Goal: Task Accomplishment & Management: Use online tool/utility

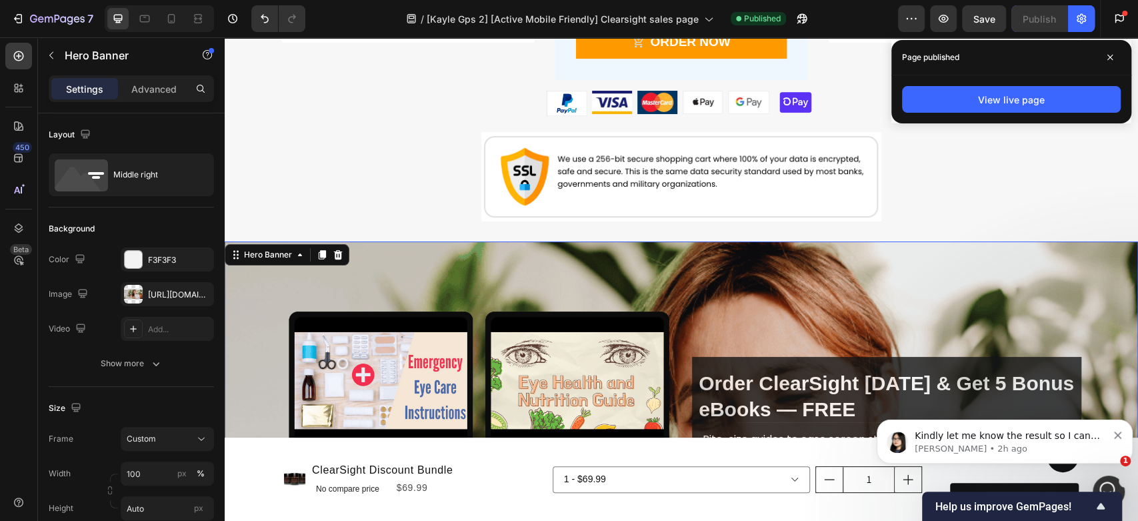
scroll to position [1, 0]
click at [173, 20] on icon at bounding box center [171, 18] width 13 height 13
type input "100%"
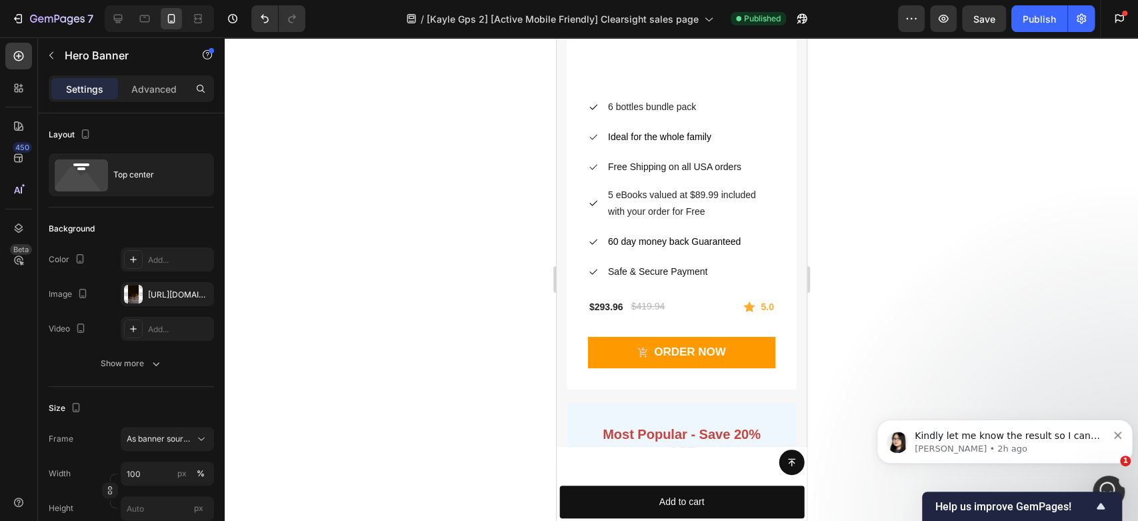
scroll to position [10379, 0]
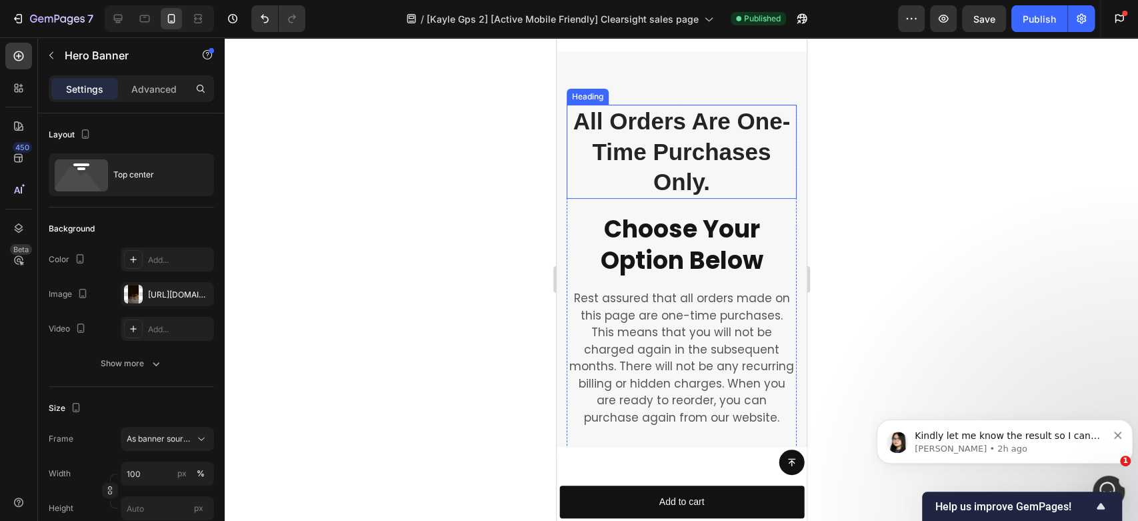
click at [667, 199] on h2 "All Orders Are One-Time Purchases Only." at bounding box center [681, 152] width 230 height 94
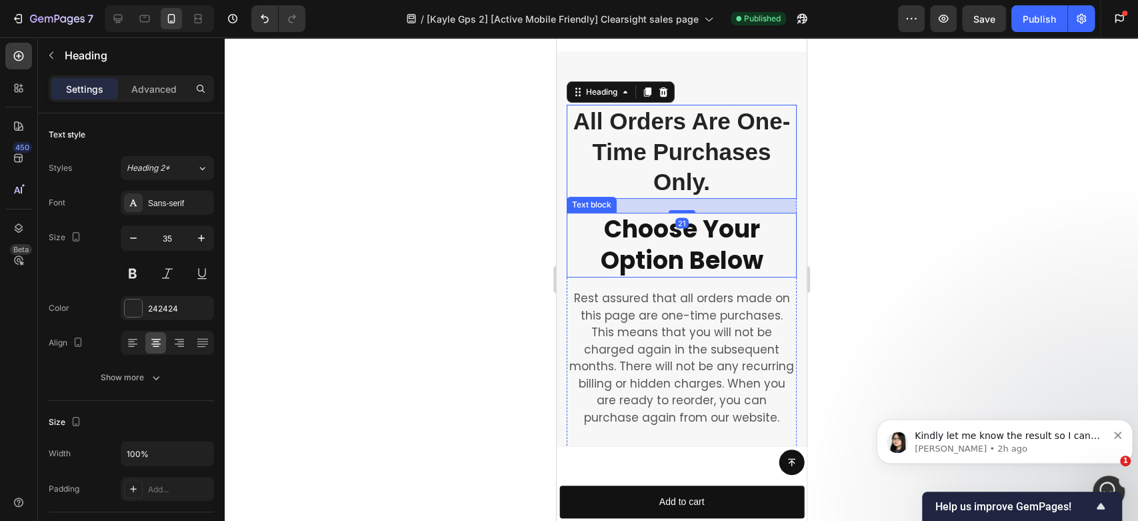
click at [660, 277] on p "Choose Your Option Below" at bounding box center [680, 245] width 227 height 63
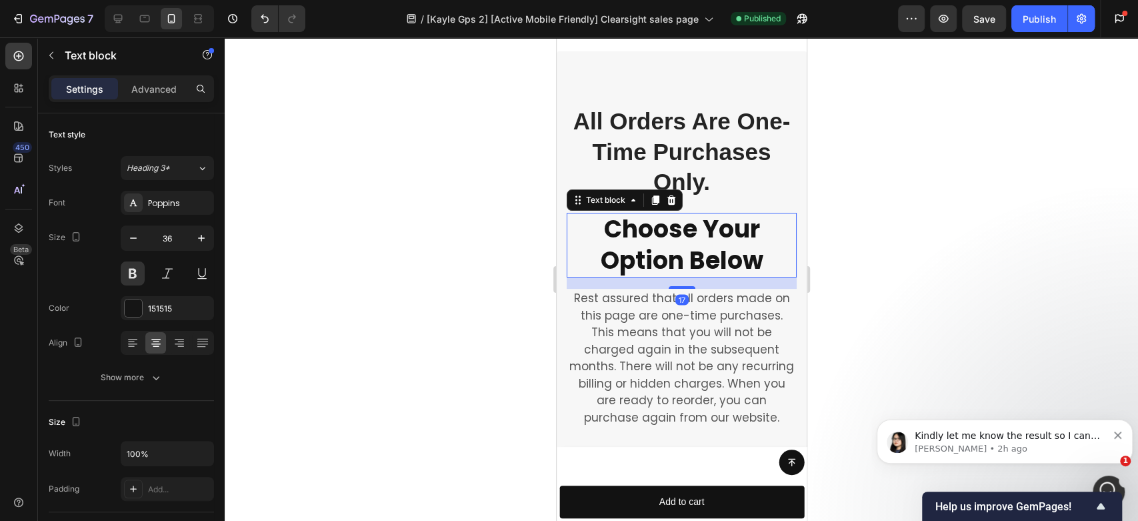
click at [133, 233] on icon "button" at bounding box center [133, 237] width 13 height 13
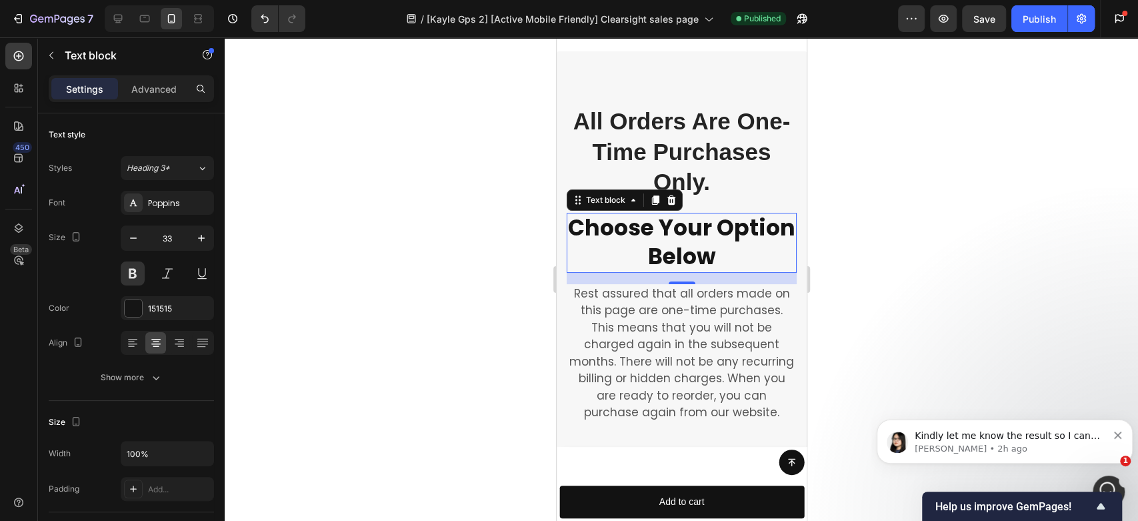
click at [133, 233] on icon "button" at bounding box center [133, 237] width 13 height 13
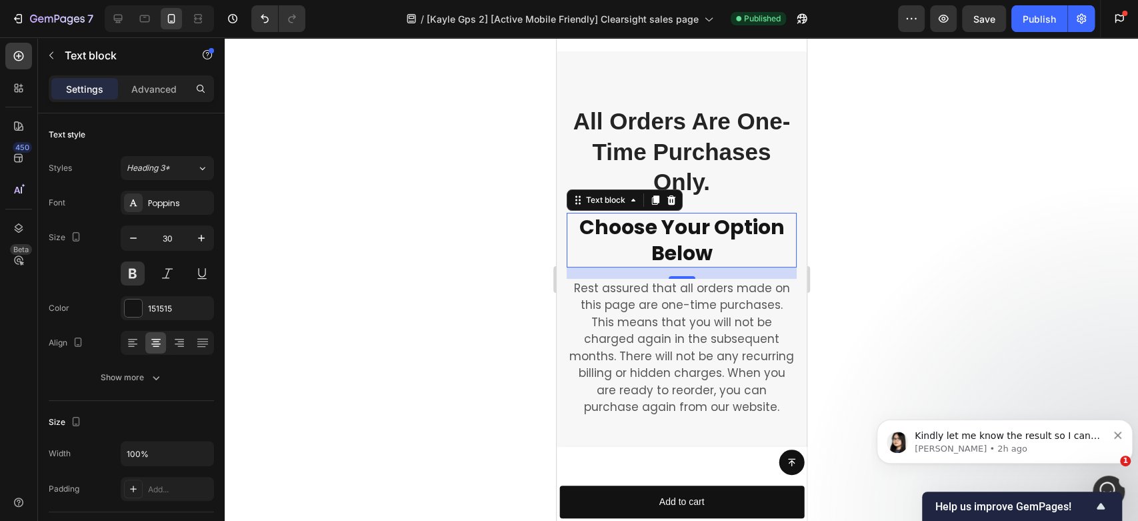
click at [137, 268] on button at bounding box center [133, 273] width 24 height 24
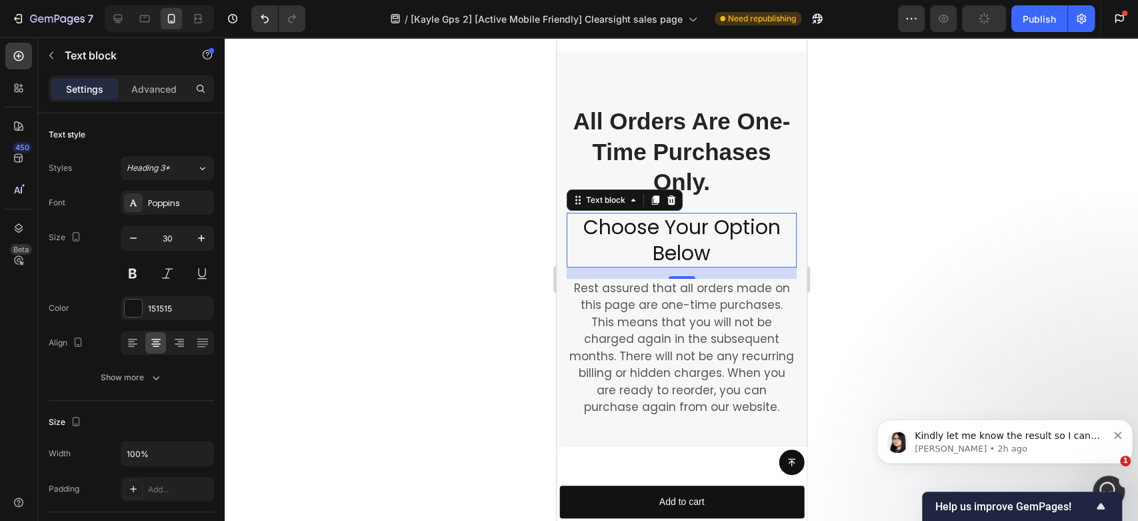
click at [137, 268] on button at bounding box center [133, 273] width 24 height 24
click at [133, 231] on icon "button" at bounding box center [133, 237] width 13 height 13
type input "29"
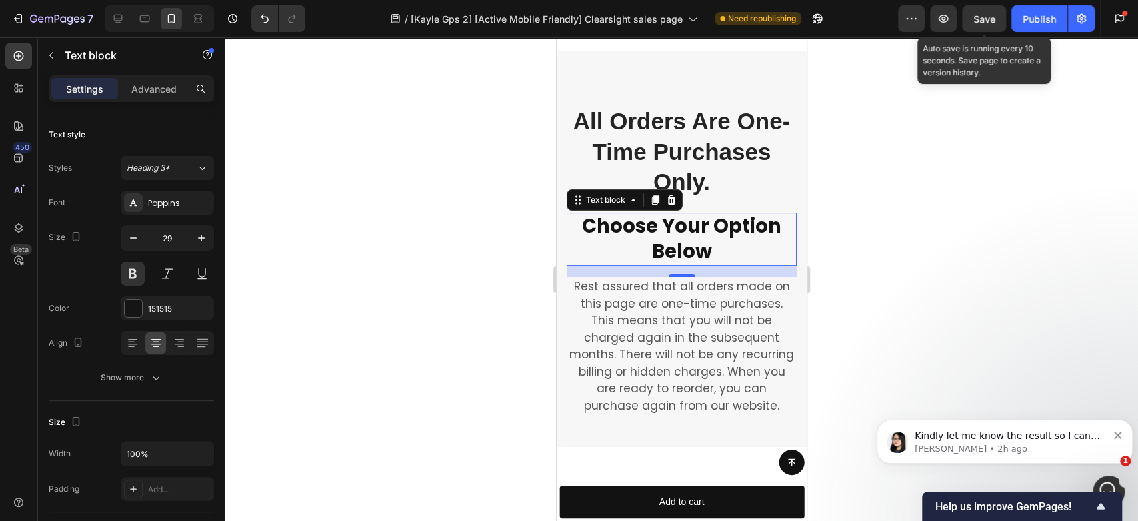
click at [984, 12] on div "Save" at bounding box center [985, 19] width 22 height 14
click at [1031, 15] on div "Publish" at bounding box center [1039, 19] width 33 height 14
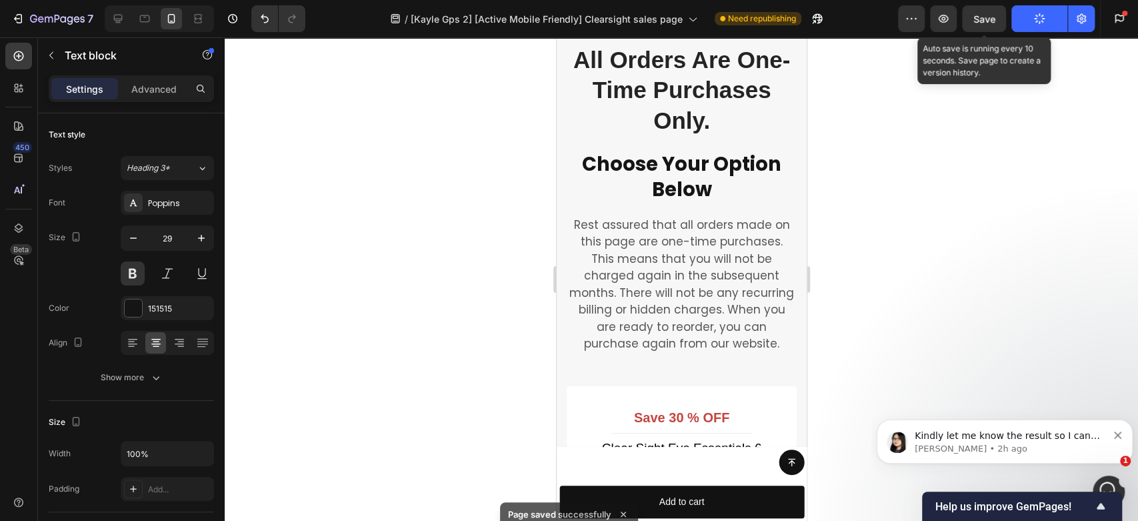
scroll to position [9709, 0]
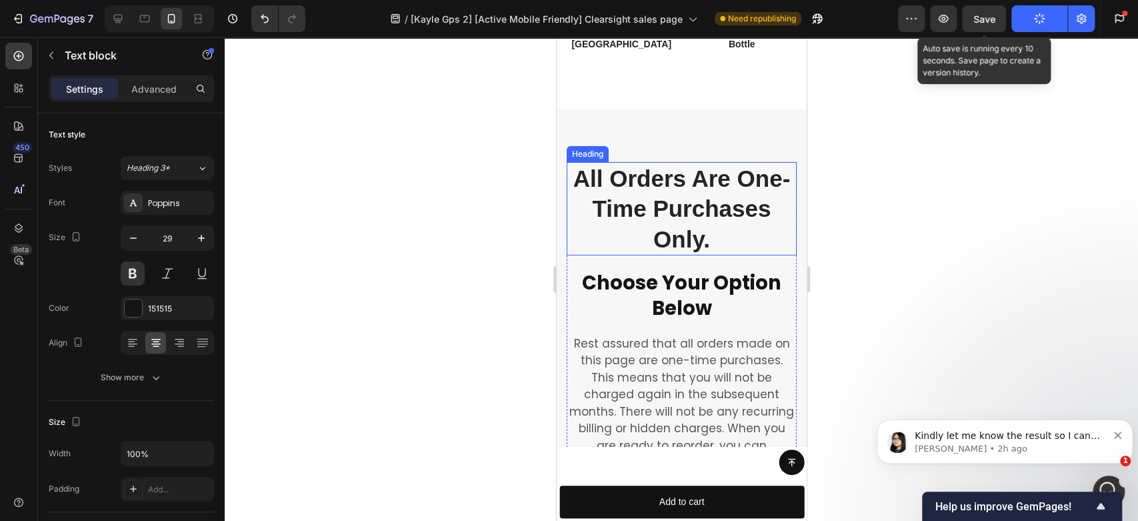
click at [686, 230] on h2 "All Orders Are One-Time Purchases Only." at bounding box center [681, 209] width 230 height 94
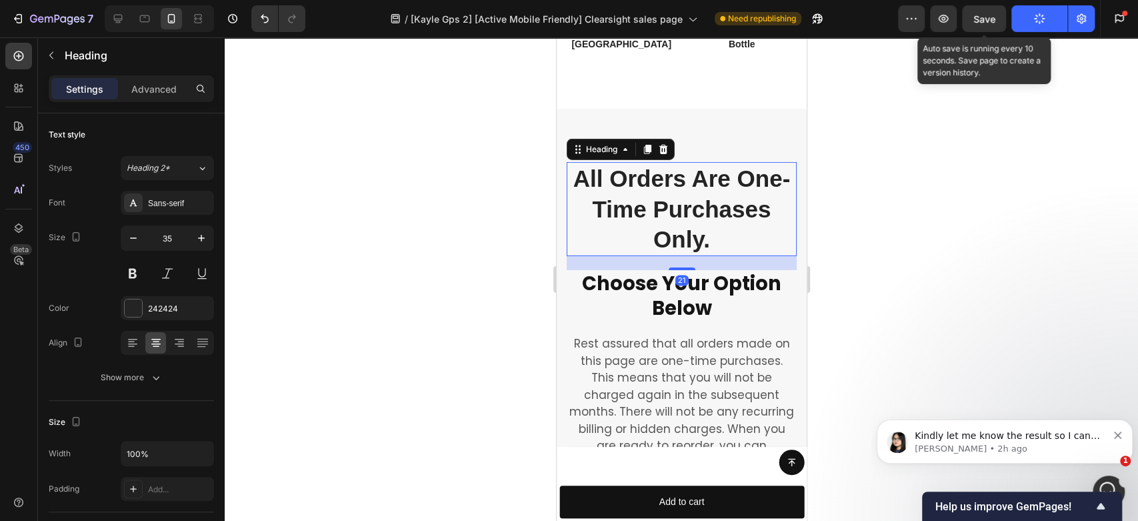
click at [131, 274] on button at bounding box center [133, 273] width 24 height 24
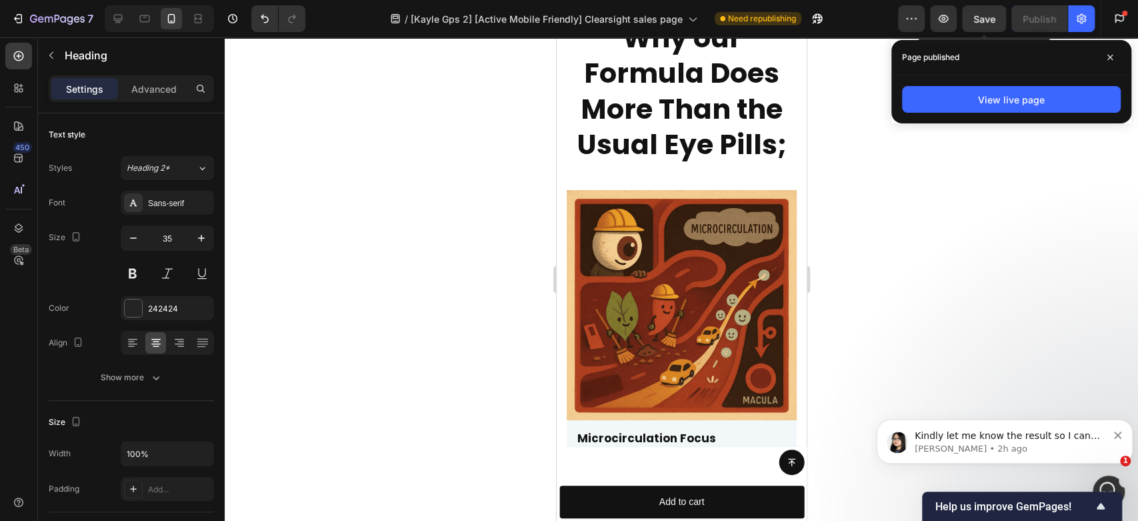
scroll to position [1979, 0]
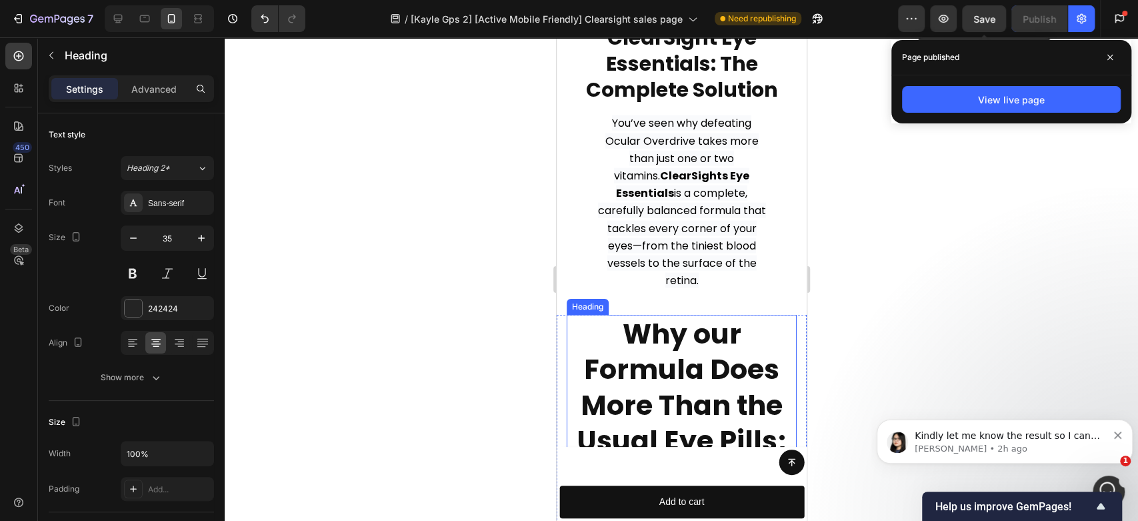
click at [663, 368] on h2 "Why our Formula Does More Than the Usual Eye Pills;" at bounding box center [681, 387] width 230 height 145
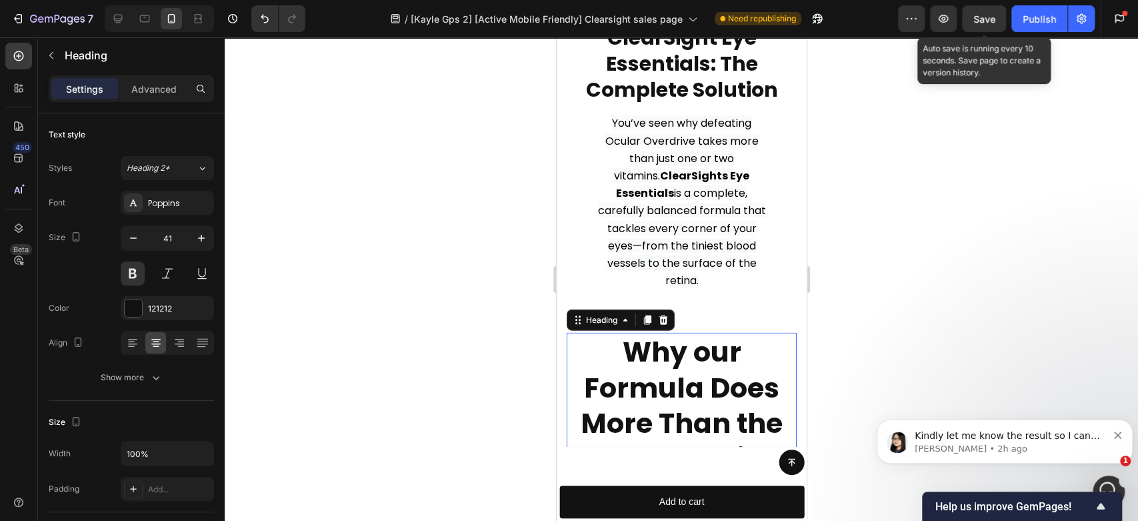
click at [135, 235] on icon "button" at bounding box center [133, 237] width 13 height 13
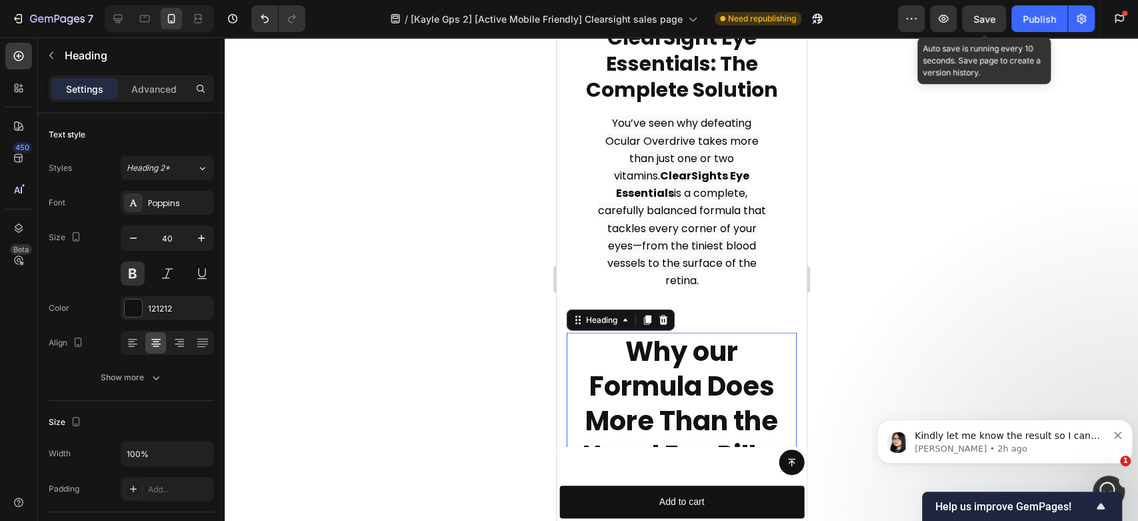
click at [135, 235] on icon "button" at bounding box center [133, 237] width 13 height 13
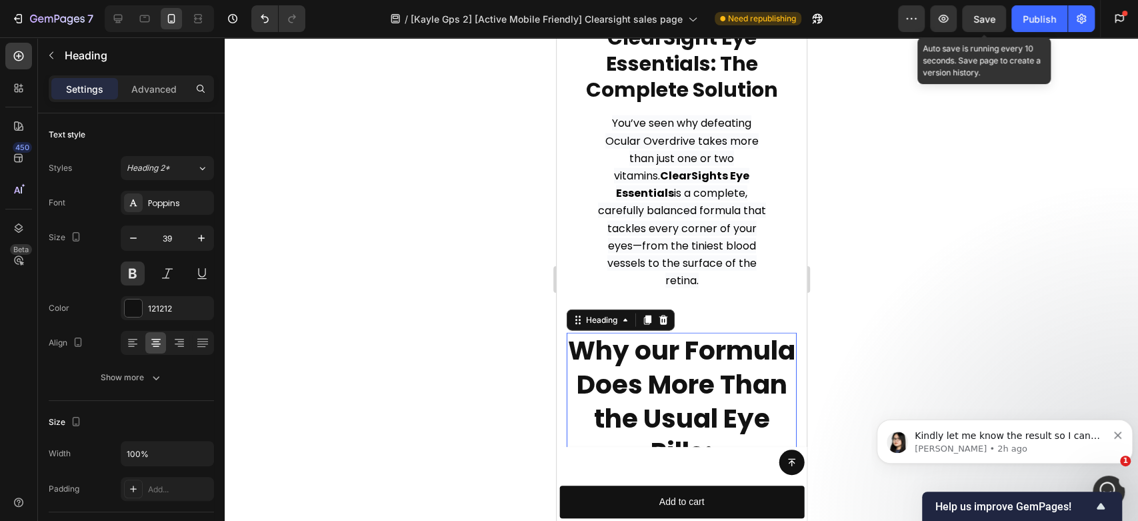
click at [135, 235] on icon "button" at bounding box center [133, 237] width 13 height 13
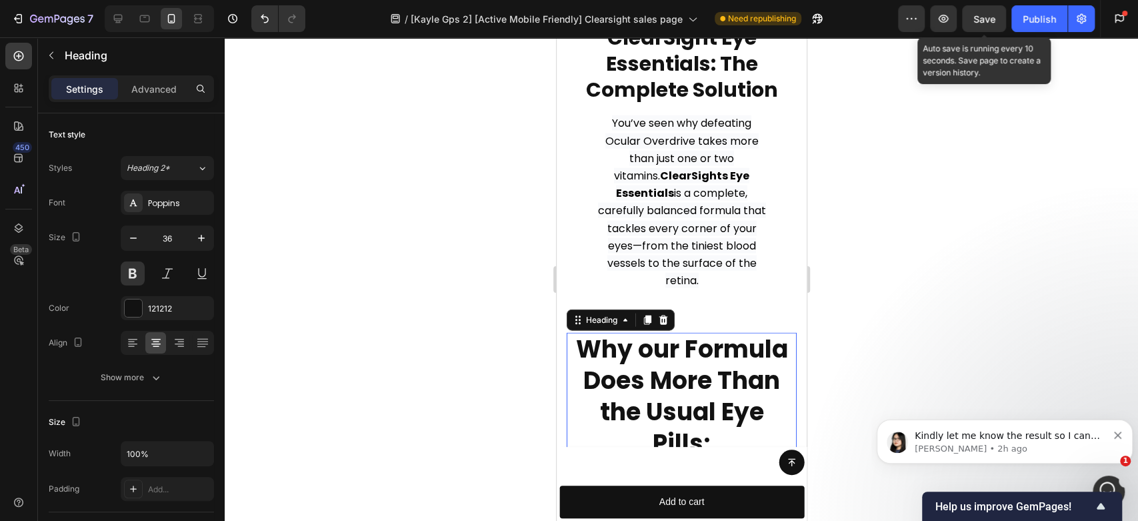
click at [135, 235] on icon "button" at bounding box center [133, 237] width 13 height 13
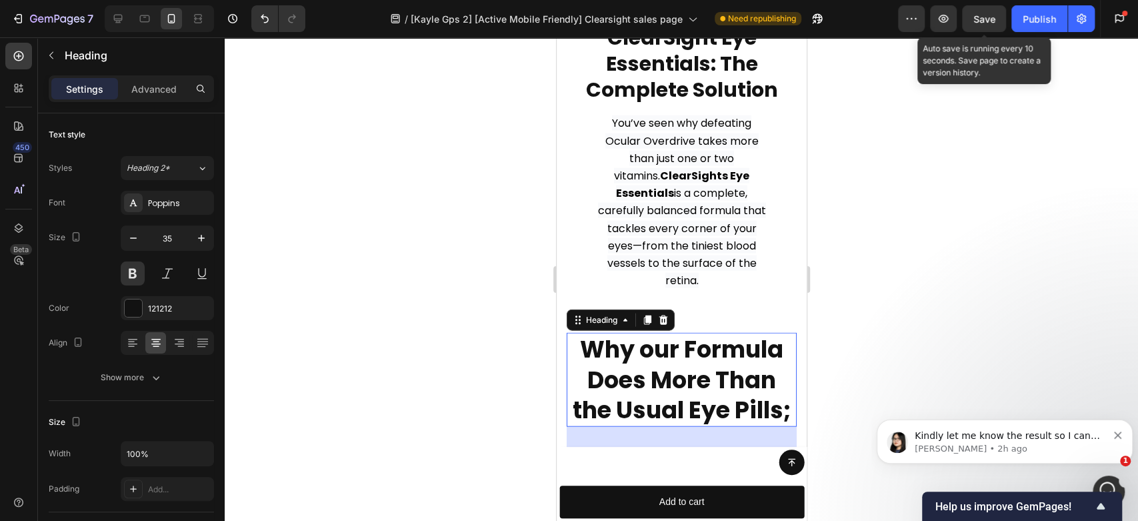
click at [135, 235] on icon "button" at bounding box center [133, 237] width 13 height 13
type input "34"
click at [980, 23] on span "Save" at bounding box center [985, 18] width 22 height 11
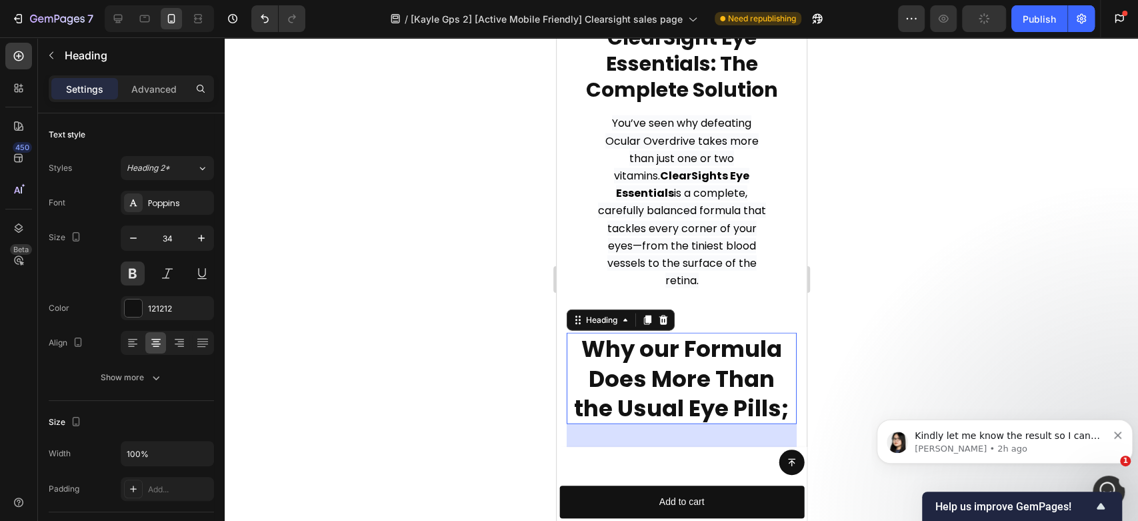
click at [1038, 16] on div "Publish" at bounding box center [1039, 19] width 33 height 14
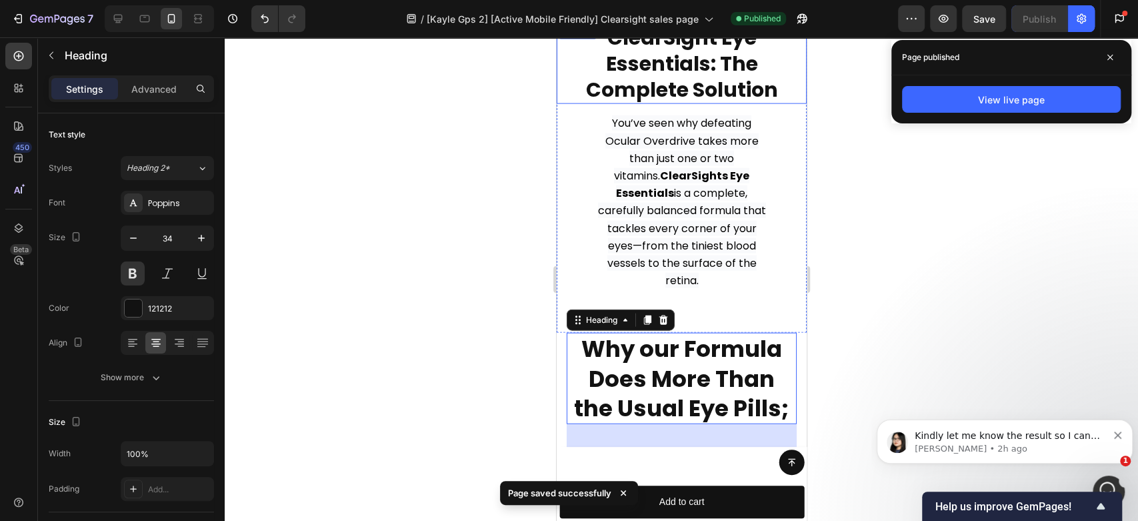
click at [672, 86] on strong "ClearSight Eye Essentials: The Complete Solution" at bounding box center [681, 63] width 192 height 81
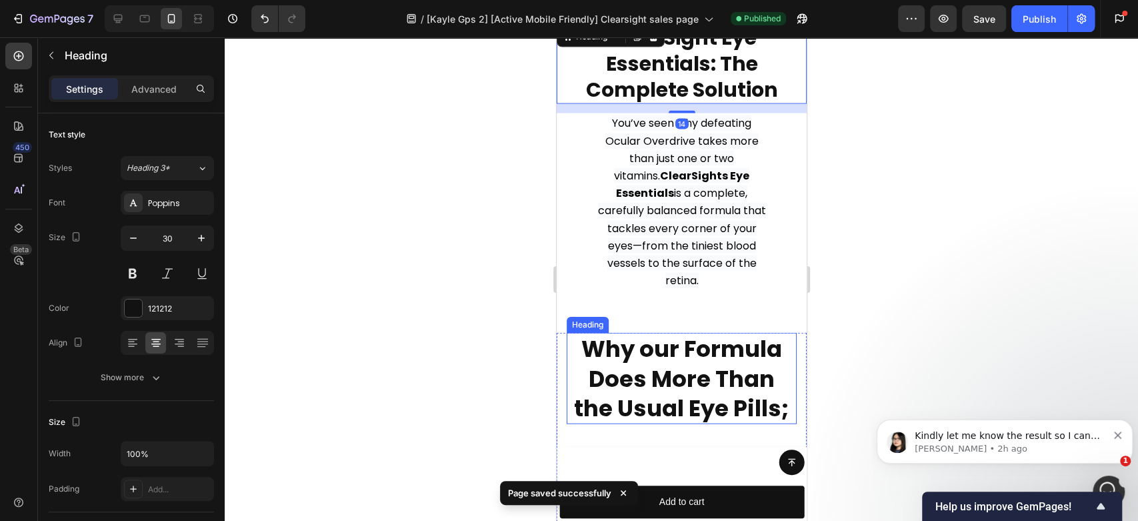
click at [664, 359] on h2 "Why our Formula Does More Than the Usual Eye Pills;" at bounding box center [681, 378] width 230 height 91
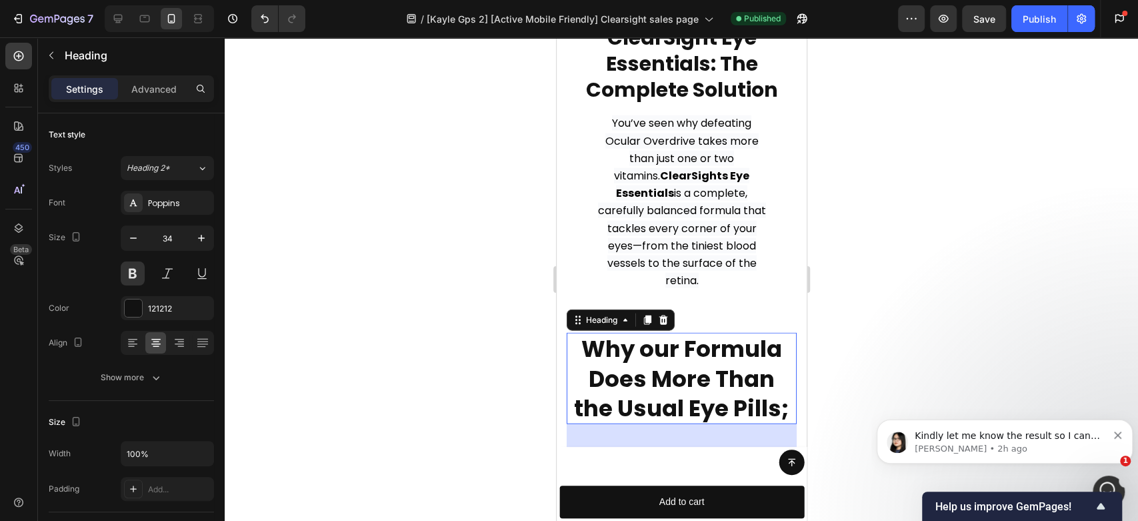
click at [136, 235] on icon "button" at bounding box center [133, 237] width 13 height 13
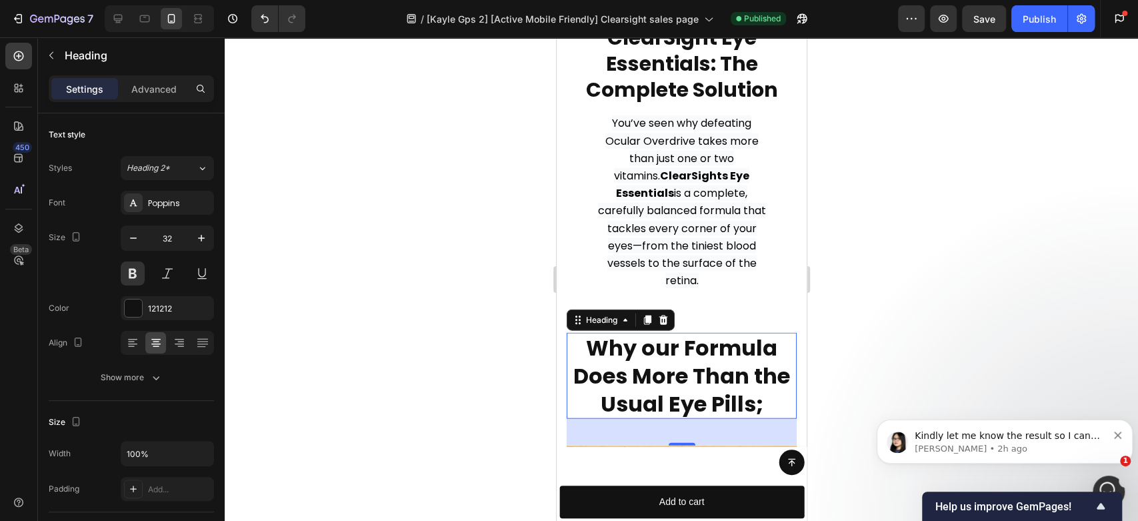
click at [136, 235] on icon "button" at bounding box center [133, 237] width 13 height 13
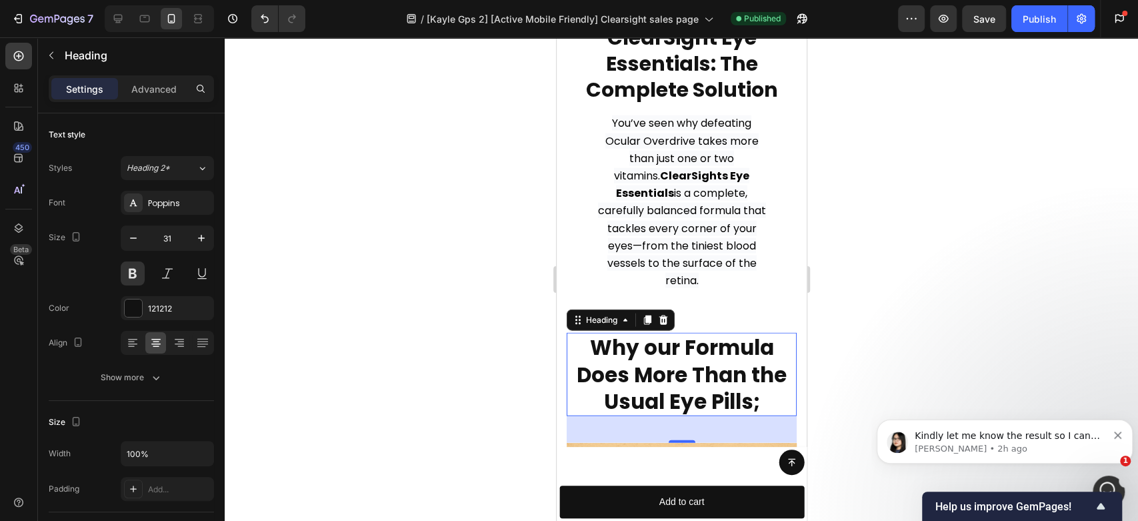
click at [136, 235] on icon "button" at bounding box center [133, 237] width 13 height 13
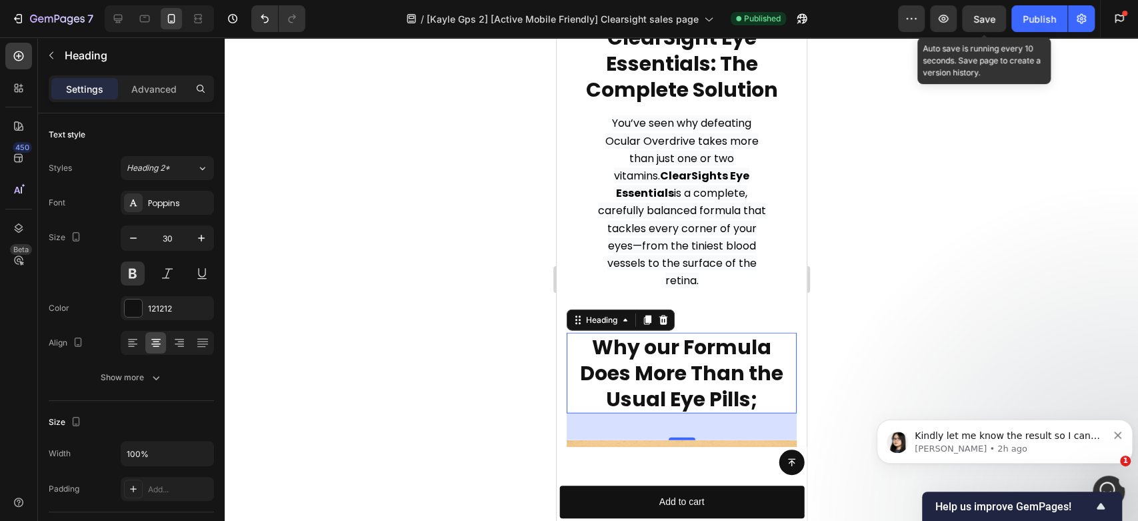
click at [978, 18] on span "Save" at bounding box center [985, 18] width 22 height 11
click at [1032, 18] on div "Publish" at bounding box center [1039, 19] width 33 height 14
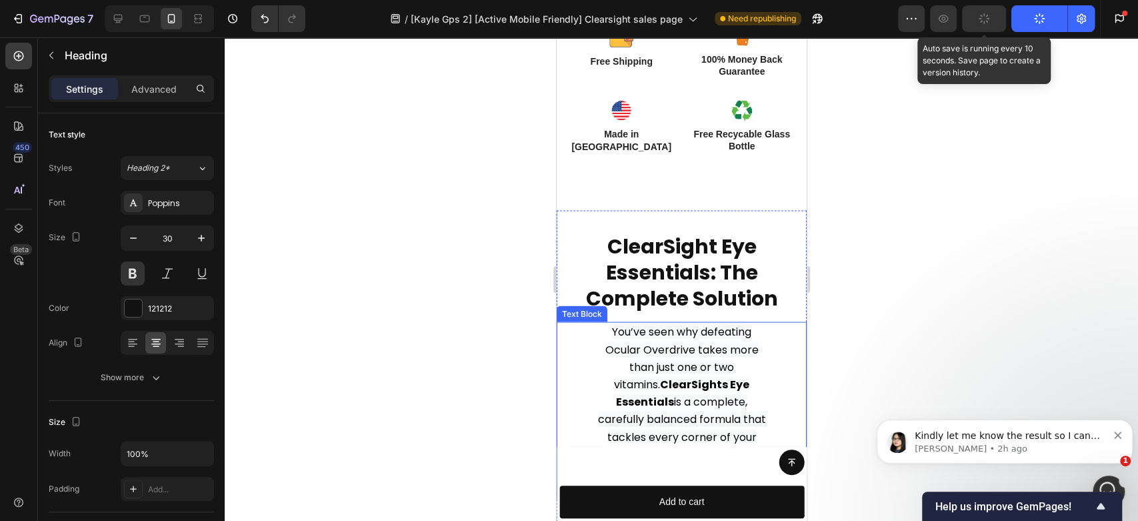
scroll to position [1704, 0]
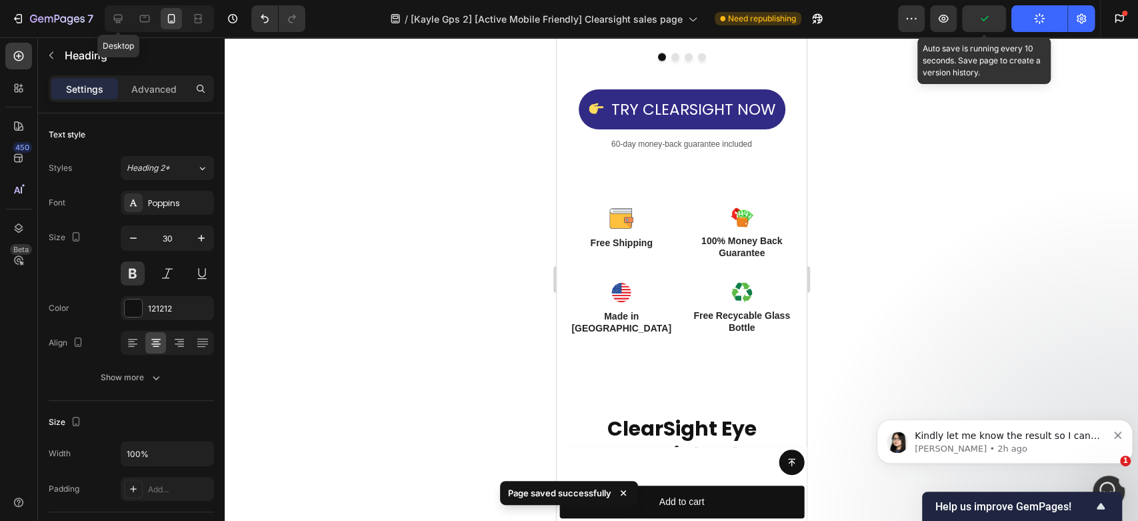
click at [118, 15] on icon at bounding box center [118, 19] width 9 height 9
type input "29"
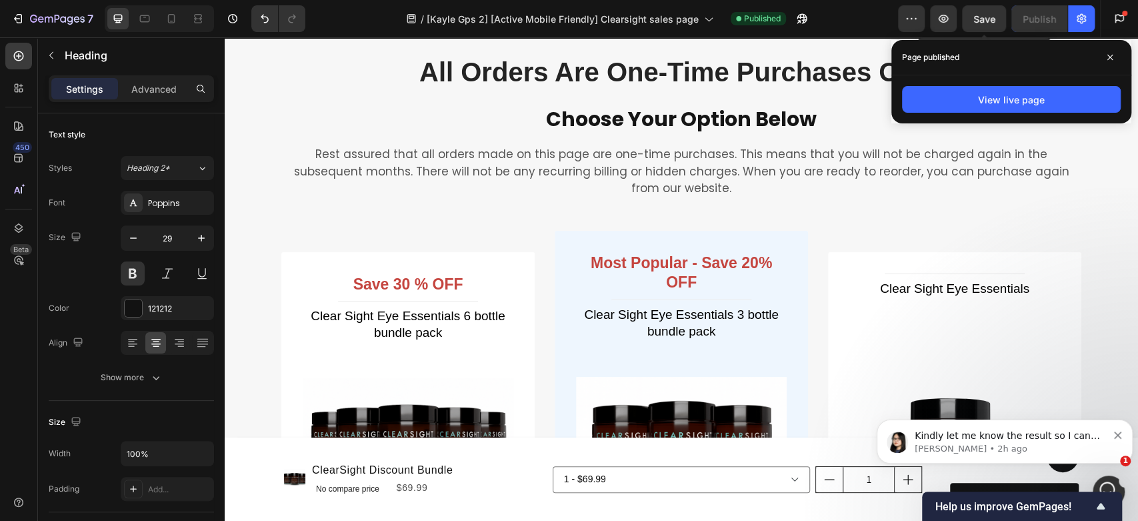
scroll to position [9566, 0]
